Goal: Task Accomplishment & Management: Use online tool/utility

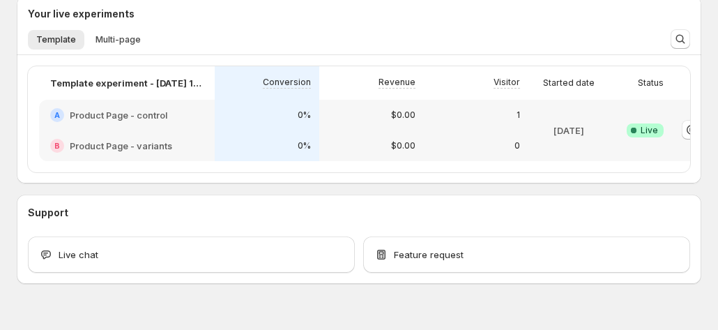
scroll to position [362, 0]
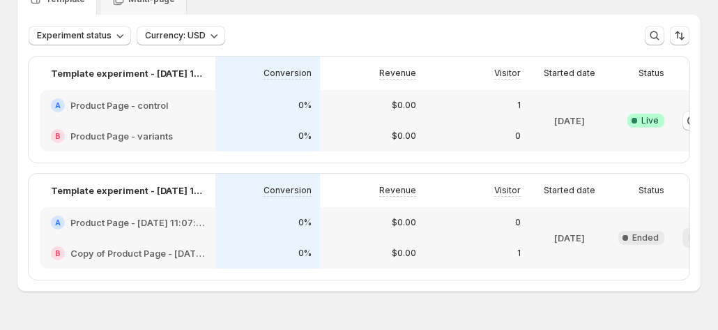
scroll to position [0, 77]
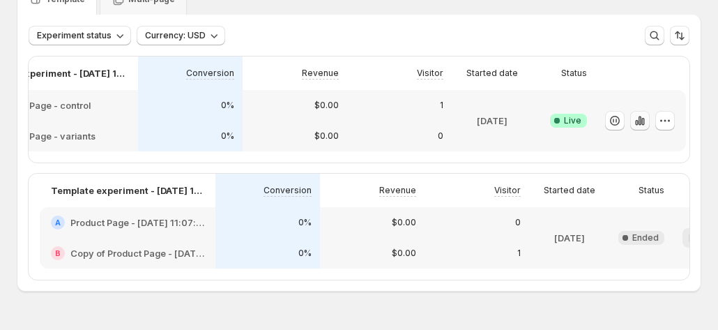
click at [639, 119] on icon "button" at bounding box center [640, 120] width 3 height 9
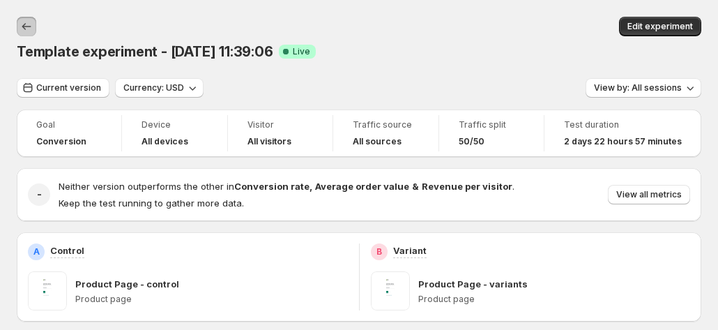
click at [23, 28] on icon "Back" at bounding box center [27, 27] width 14 height 14
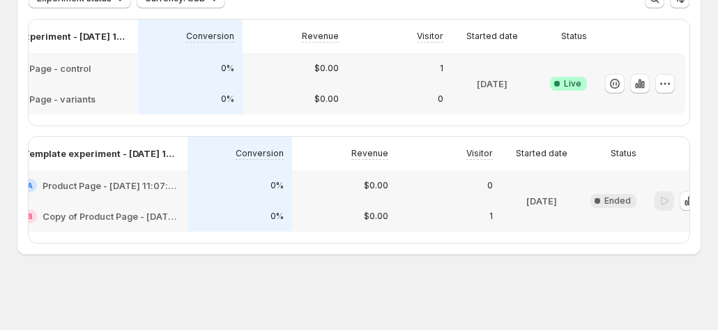
scroll to position [0, 77]
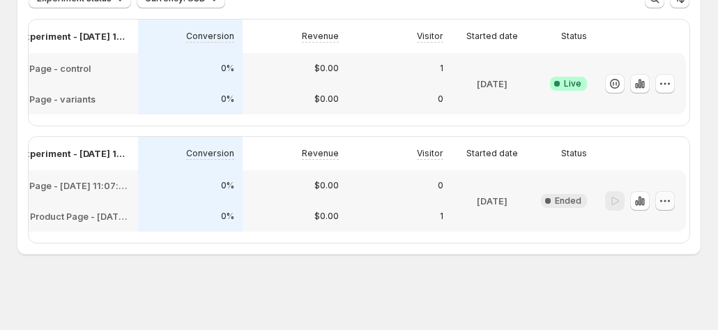
click at [666, 194] on icon "button" at bounding box center [665, 201] width 14 height 14
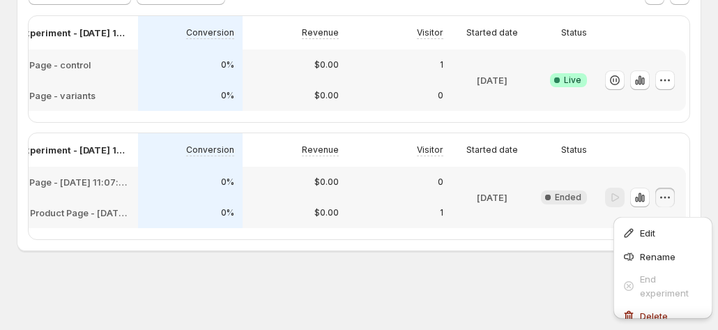
click at [508, 282] on div "Experiments. This page is ready Experiments Create new experiment Template Mult…" at bounding box center [359, 108] width 718 height 436
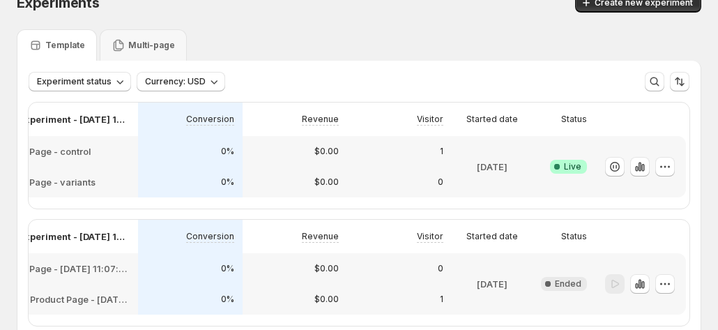
scroll to position [0, 0]
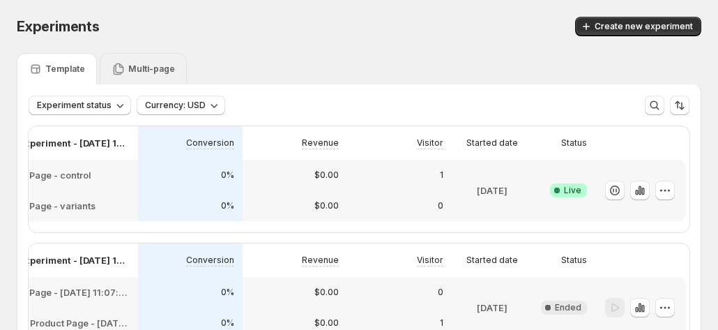
click at [130, 73] on p "Multi-page" at bounding box center [151, 68] width 47 height 11
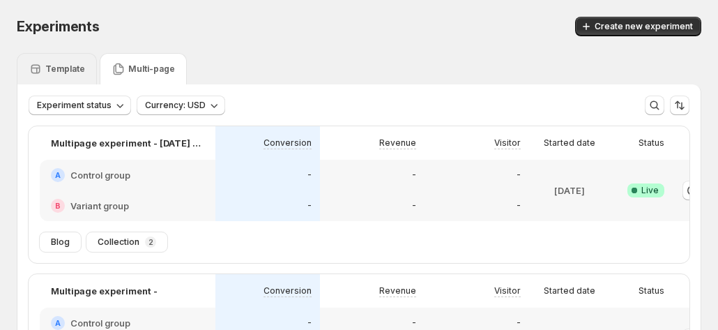
click at [79, 66] on p "Template" at bounding box center [65, 68] width 40 height 11
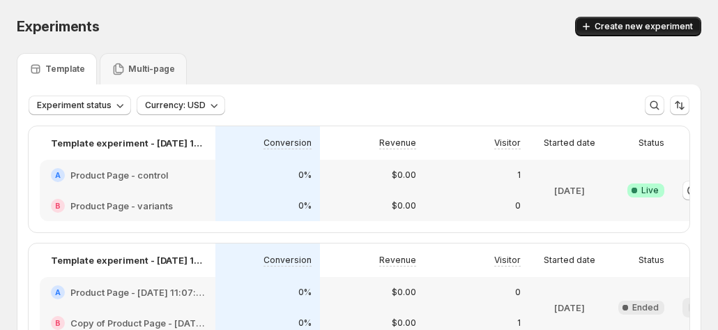
click at [627, 34] on button "Create new experiment" at bounding box center [638, 27] width 126 height 20
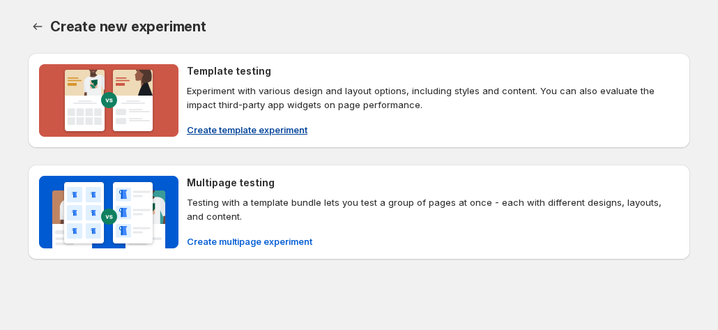
click at [231, 129] on span "Create template experiment" at bounding box center [247, 130] width 121 height 14
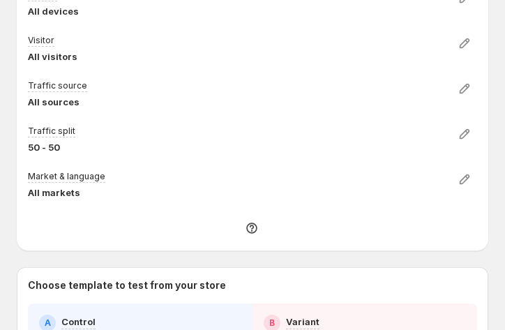
scroll to position [338, 0]
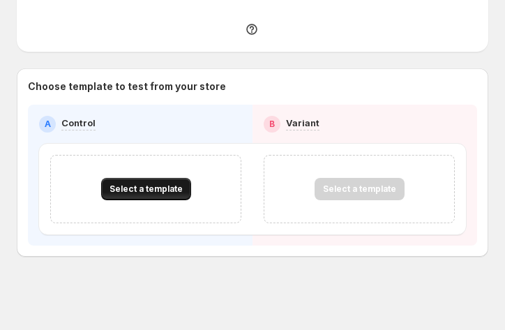
click at [131, 196] on button "Select a template" at bounding box center [146, 189] width 90 height 22
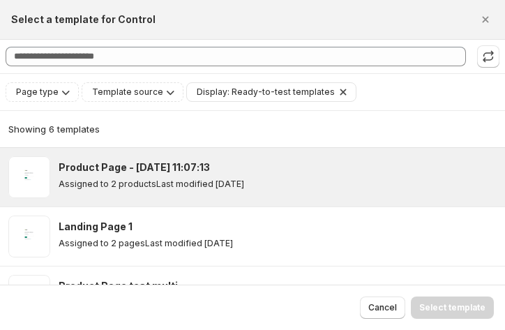
click at [130, 178] on p "Assigned to 2 products" at bounding box center [108, 183] width 98 height 11
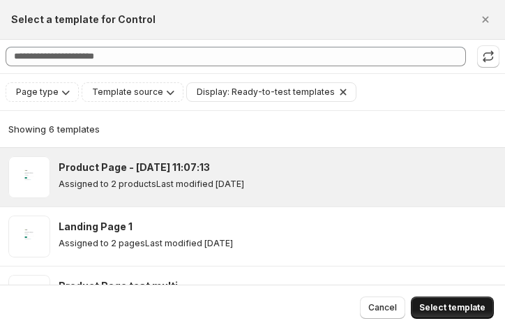
click at [468, 312] on span "Select template" at bounding box center [452, 307] width 66 height 11
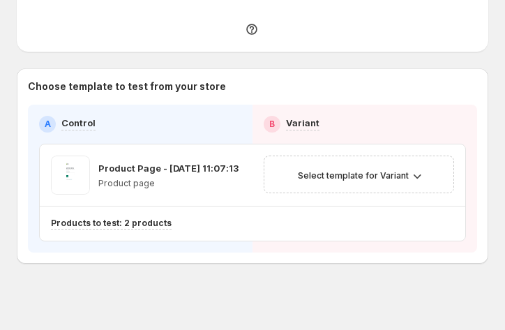
scroll to position [68, 0]
click at [335, 170] on span "Select template for Variant" at bounding box center [353, 175] width 111 height 11
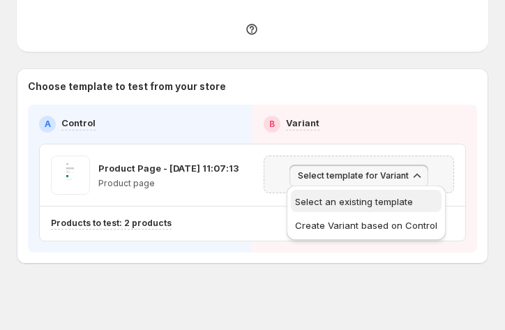
click at [343, 206] on span "Select an existing template" at bounding box center [354, 201] width 118 height 11
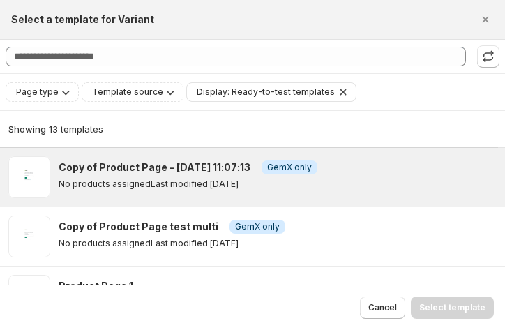
scroll to position [106, 0]
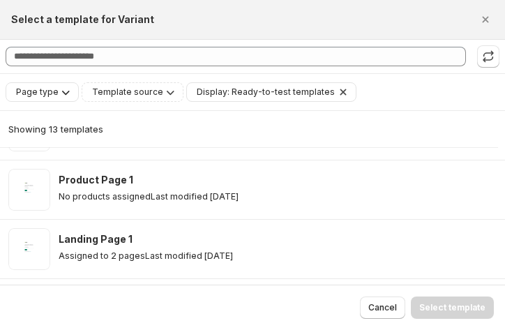
click at [46, 98] on div "Page type" at bounding box center [44, 92] width 58 height 14
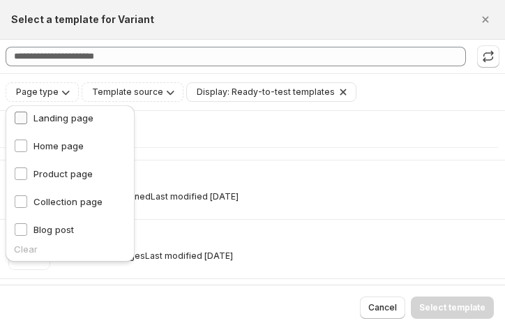
click at [60, 119] on span "Landing page" at bounding box center [63, 117] width 60 height 11
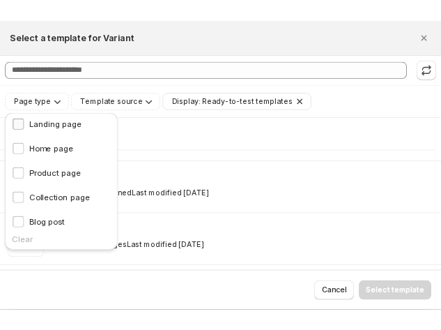
scroll to position [0, 0]
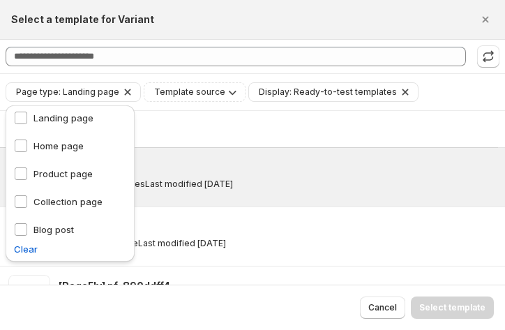
click at [269, 199] on div "Landing Page 1 Assigned to 2 pages Last modified 13 days ago" at bounding box center [252, 177] width 505 height 59
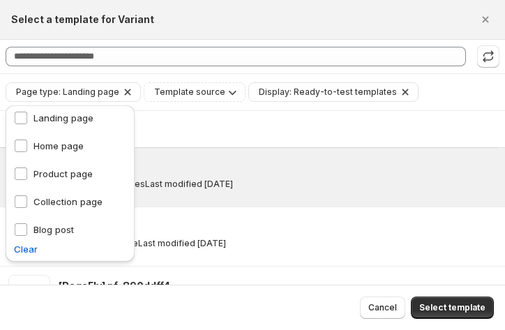
click at [223, 126] on div "Showing 3 templates" at bounding box center [248, 129] width 481 height 14
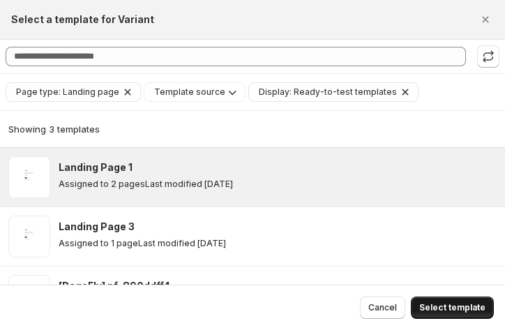
click at [450, 305] on span "Select template" at bounding box center [452, 307] width 66 height 11
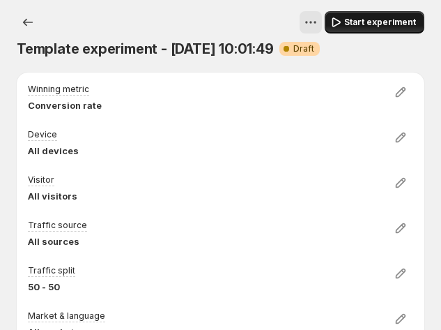
click at [385, 17] on span "Start experiment" at bounding box center [380, 22] width 72 height 11
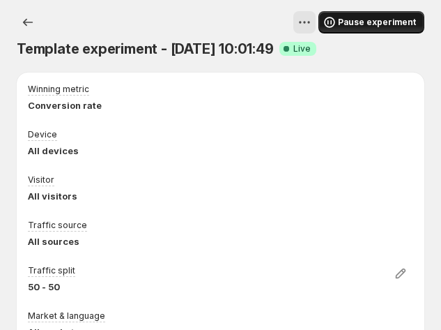
click at [388, 22] on span "Pause experiment" at bounding box center [377, 22] width 78 height 11
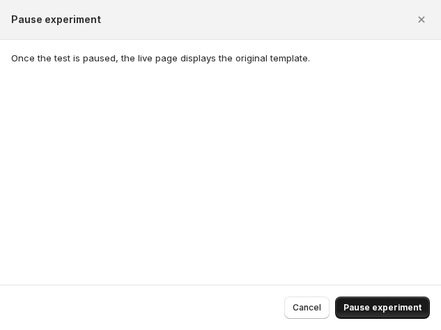
click at [384, 302] on button "Pause experiment" at bounding box center [382, 307] width 95 height 22
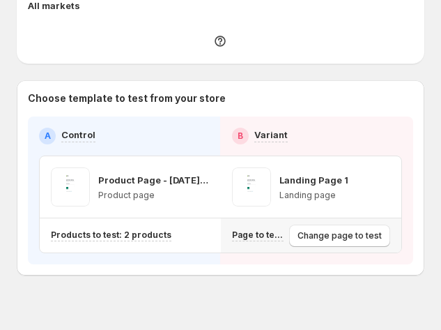
scroll to position [344, 0]
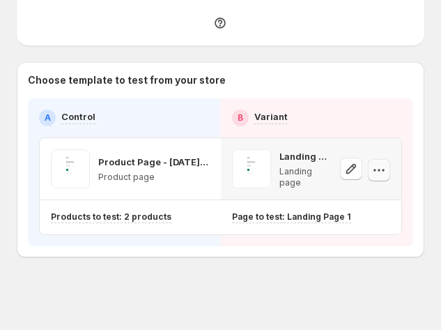
click at [390, 162] on button "button" at bounding box center [379, 170] width 22 height 22
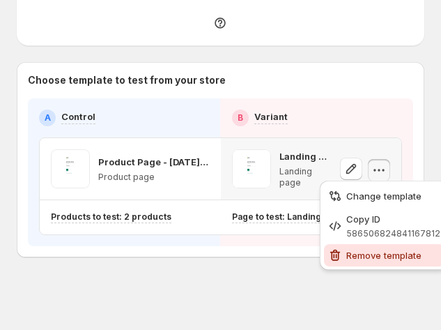
click at [356, 250] on span "Remove template" at bounding box center [383, 255] width 75 height 11
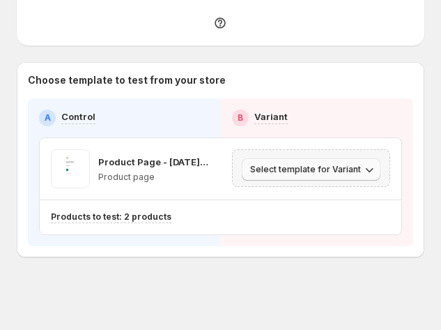
click at [333, 169] on span "Select template for Variant" at bounding box center [305, 169] width 111 height 11
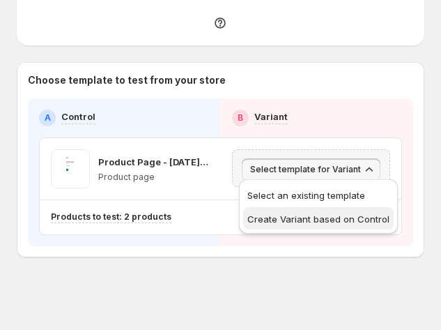
click at [321, 224] on span "Create Variant based on Control" at bounding box center [318, 218] width 142 height 11
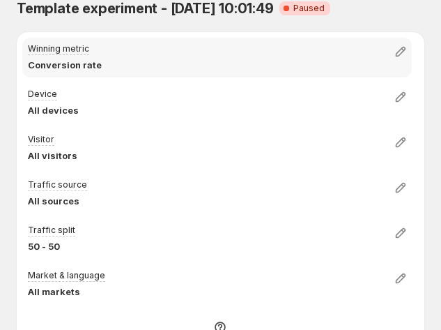
scroll to position [0, 0]
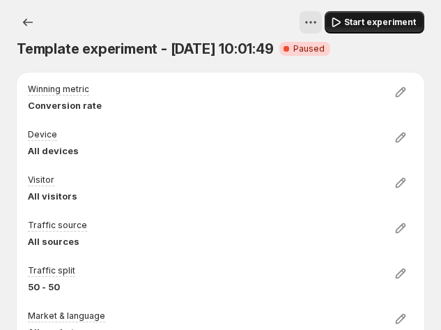
click at [396, 24] on span "Start experiment" at bounding box center [380, 22] width 72 height 11
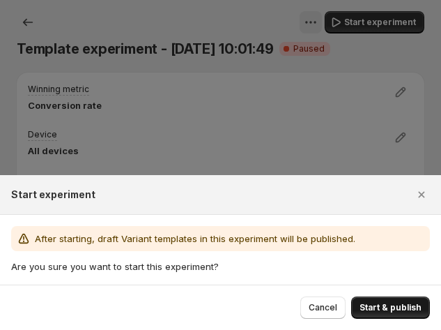
click at [389, 307] on span "Start & publish" at bounding box center [391, 307] width 62 height 11
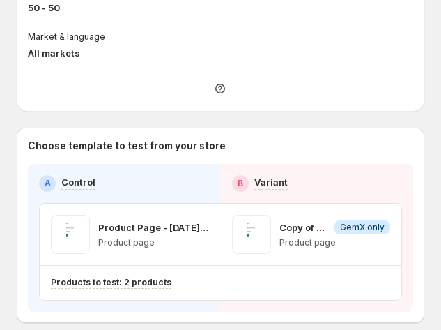
scroll to position [63, 0]
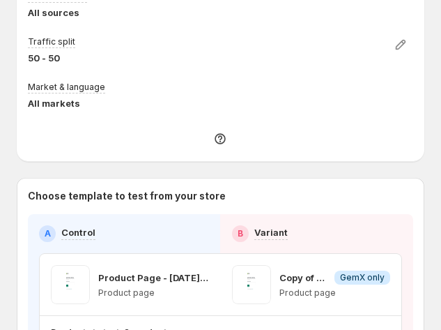
scroll to position [344, 0]
